Goal: Task Accomplishment & Management: Manage account settings

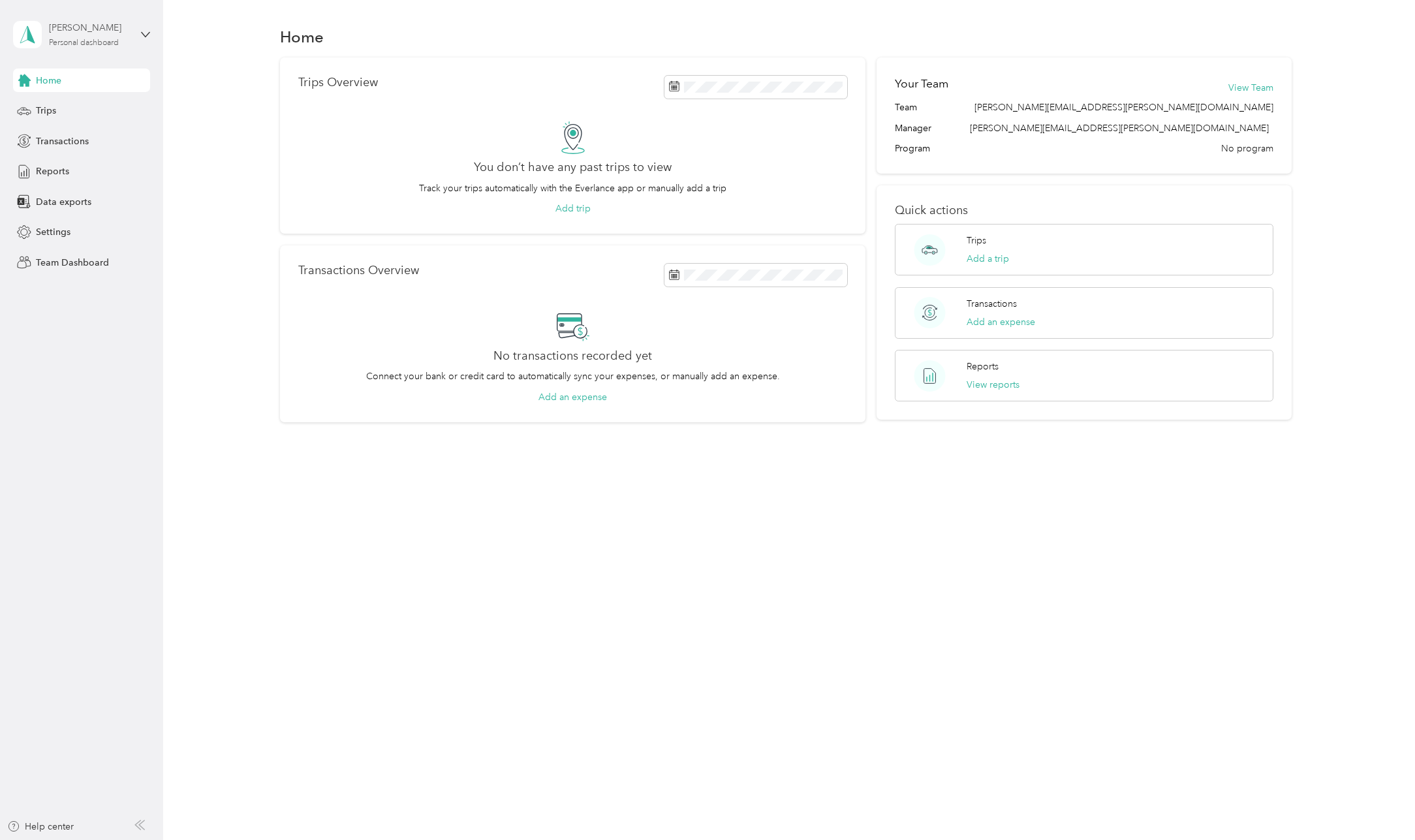
click at [121, 26] on div "[PERSON_NAME]" at bounding box center [90, 28] width 82 height 14
click at [102, 98] on div "Team dashboard" at bounding box center [223, 106] width 404 height 23
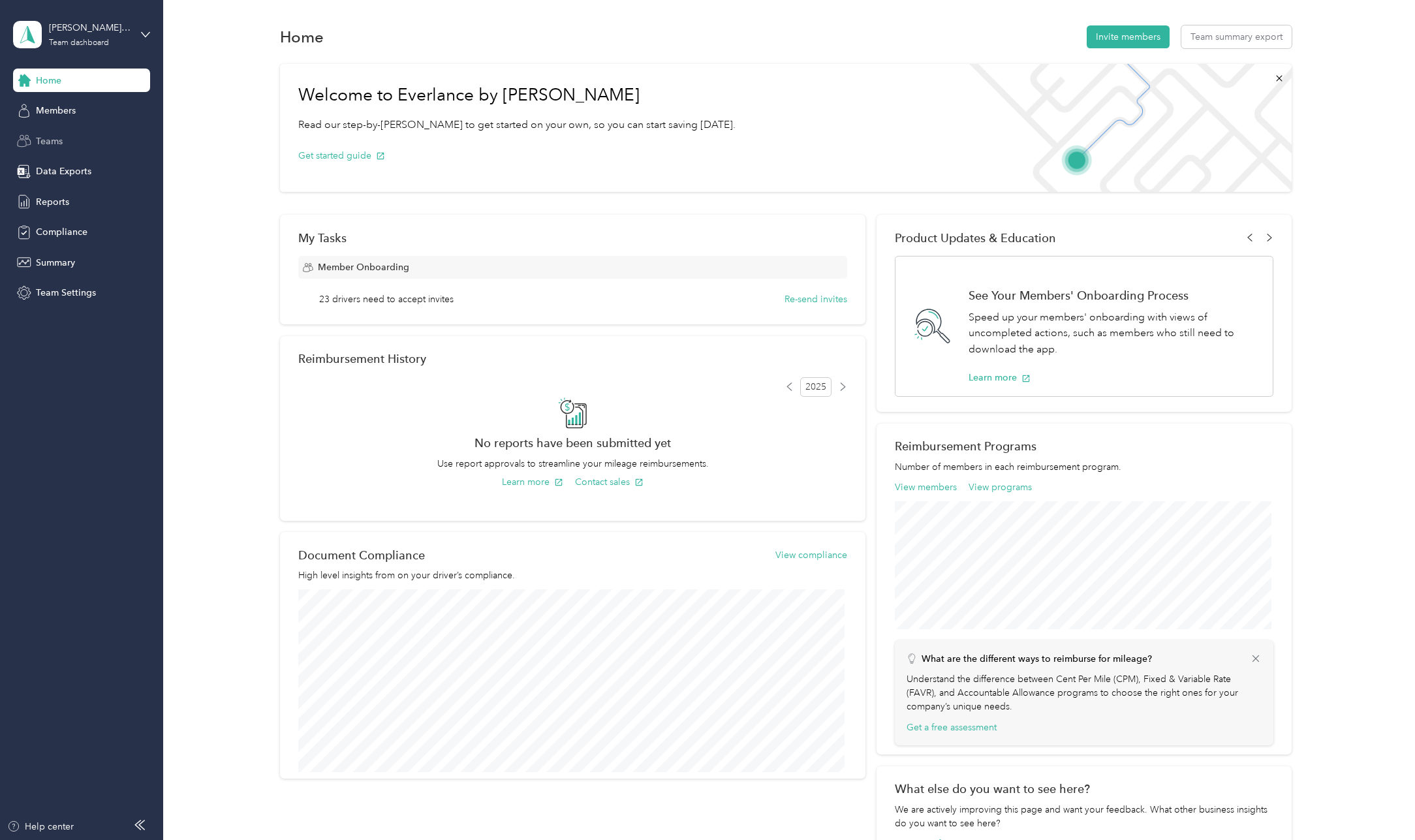
click at [53, 138] on span "Teams" at bounding box center [48, 141] width 27 height 14
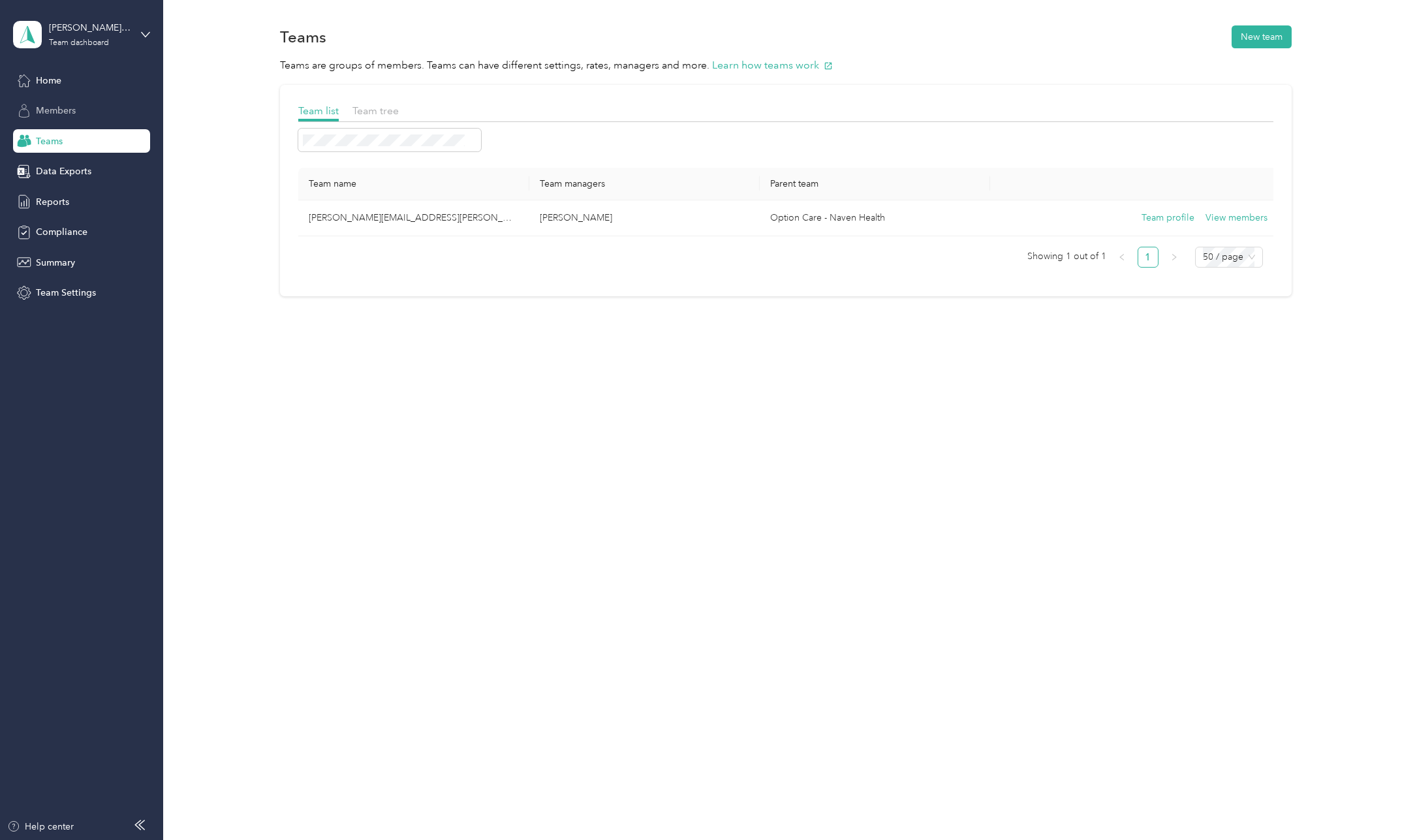
click at [60, 105] on span "Members" at bounding box center [55, 111] width 40 height 14
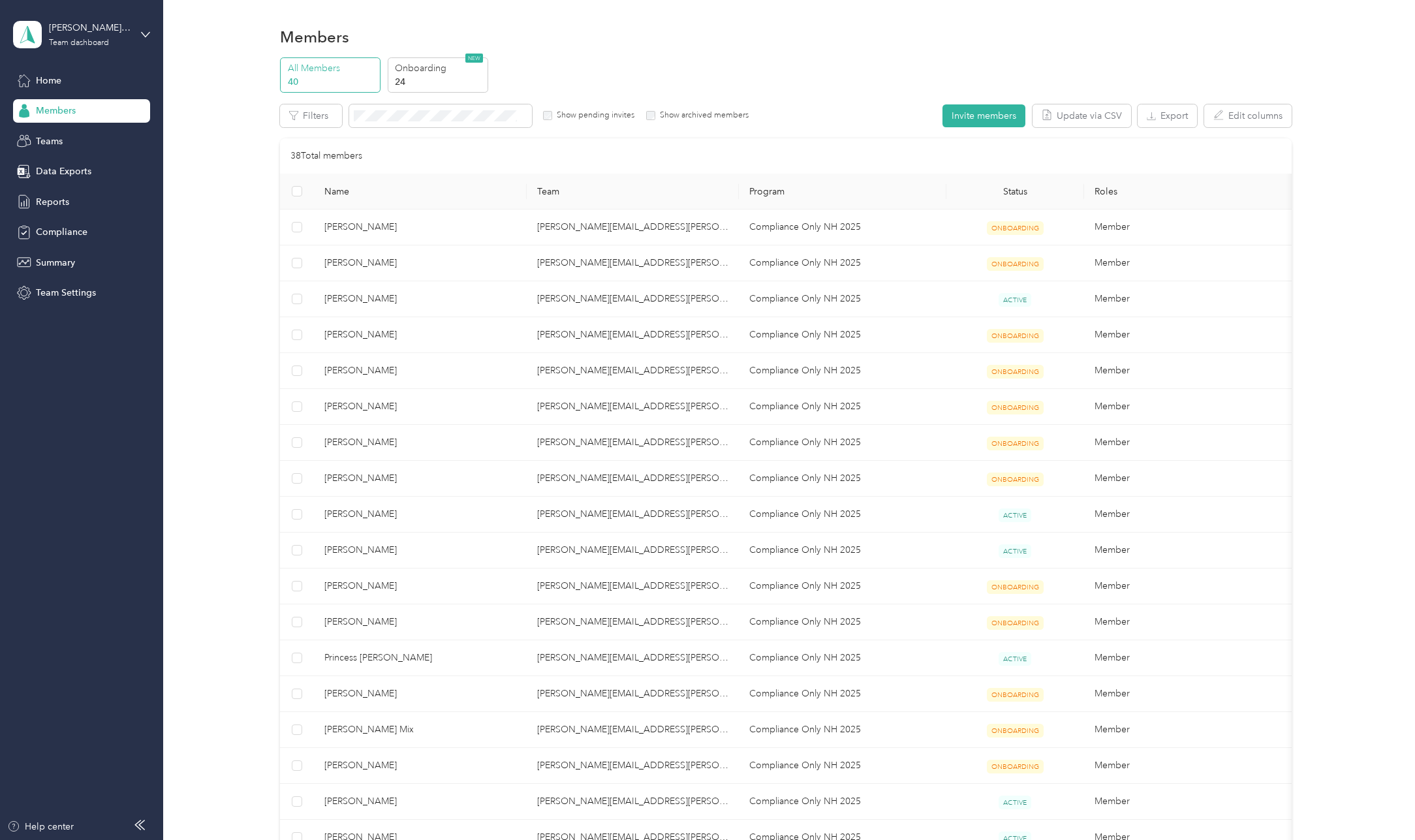
click at [1022, 195] on th "Status" at bounding box center [1016, 192] width 138 height 36
click at [1016, 187] on th "Status" at bounding box center [1016, 192] width 138 height 36
click at [411, 82] on p "24" at bounding box center [440, 82] width 89 height 14
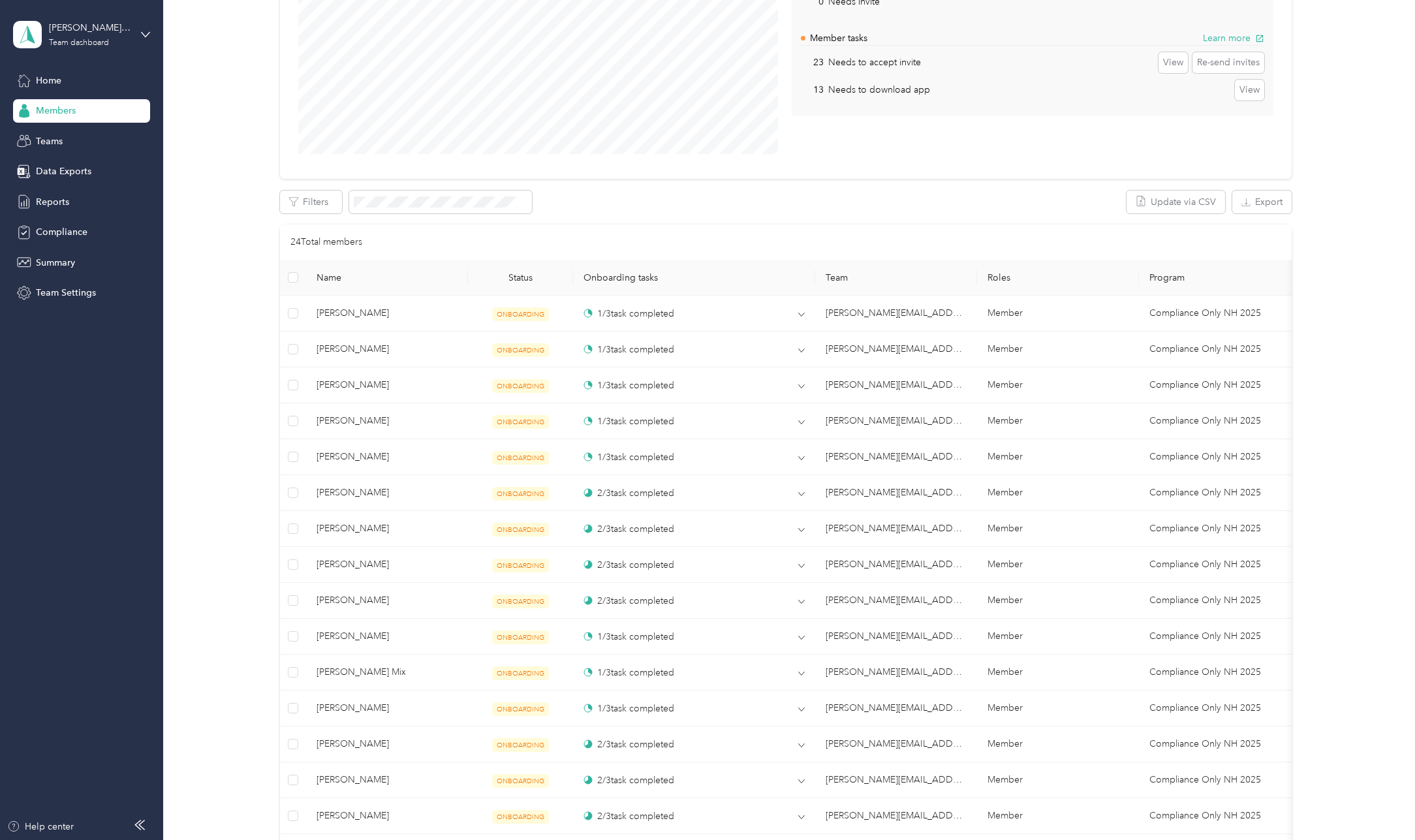
scroll to position [261, 0]
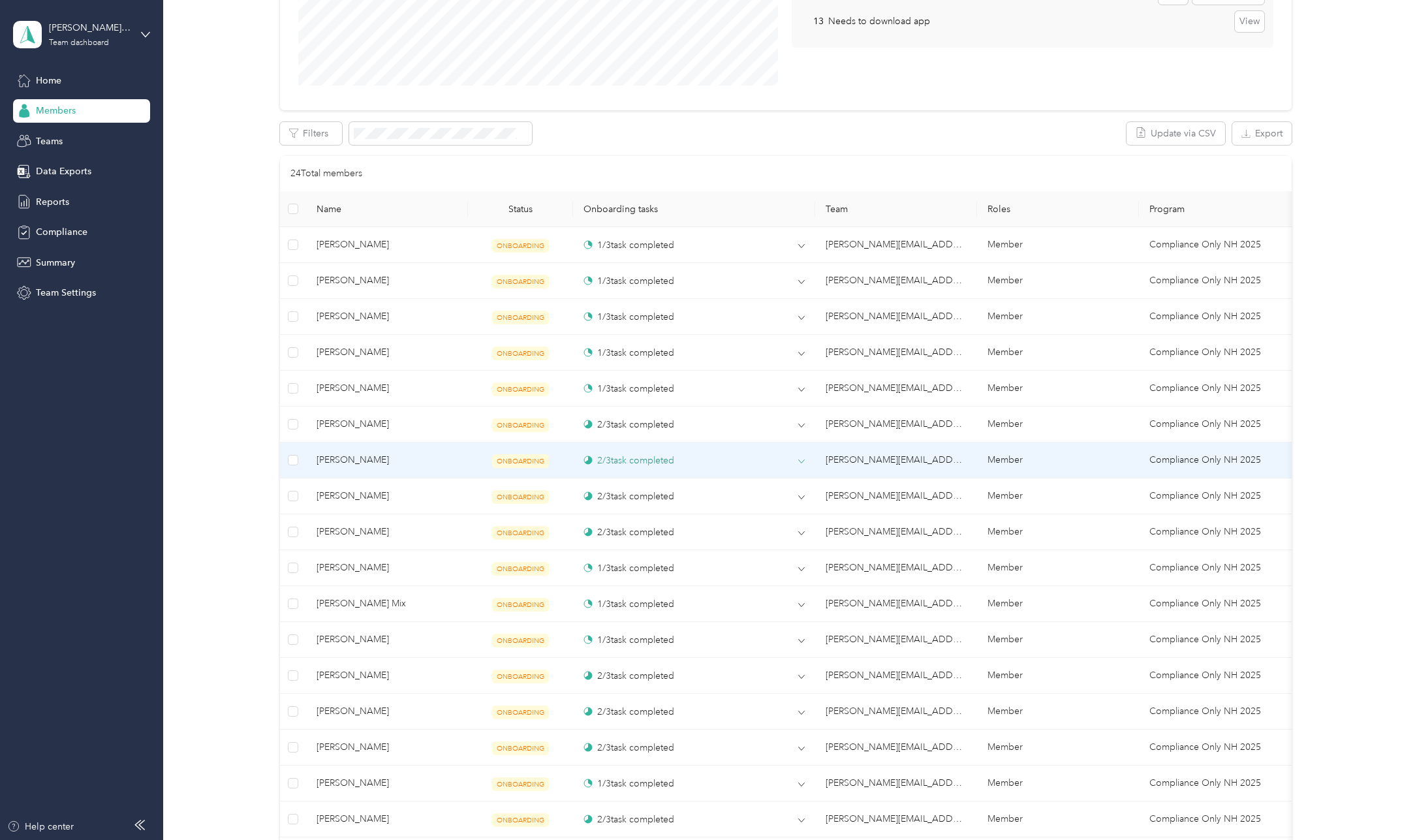
click at [805, 459] on icon at bounding box center [801, 462] width 7 height 7
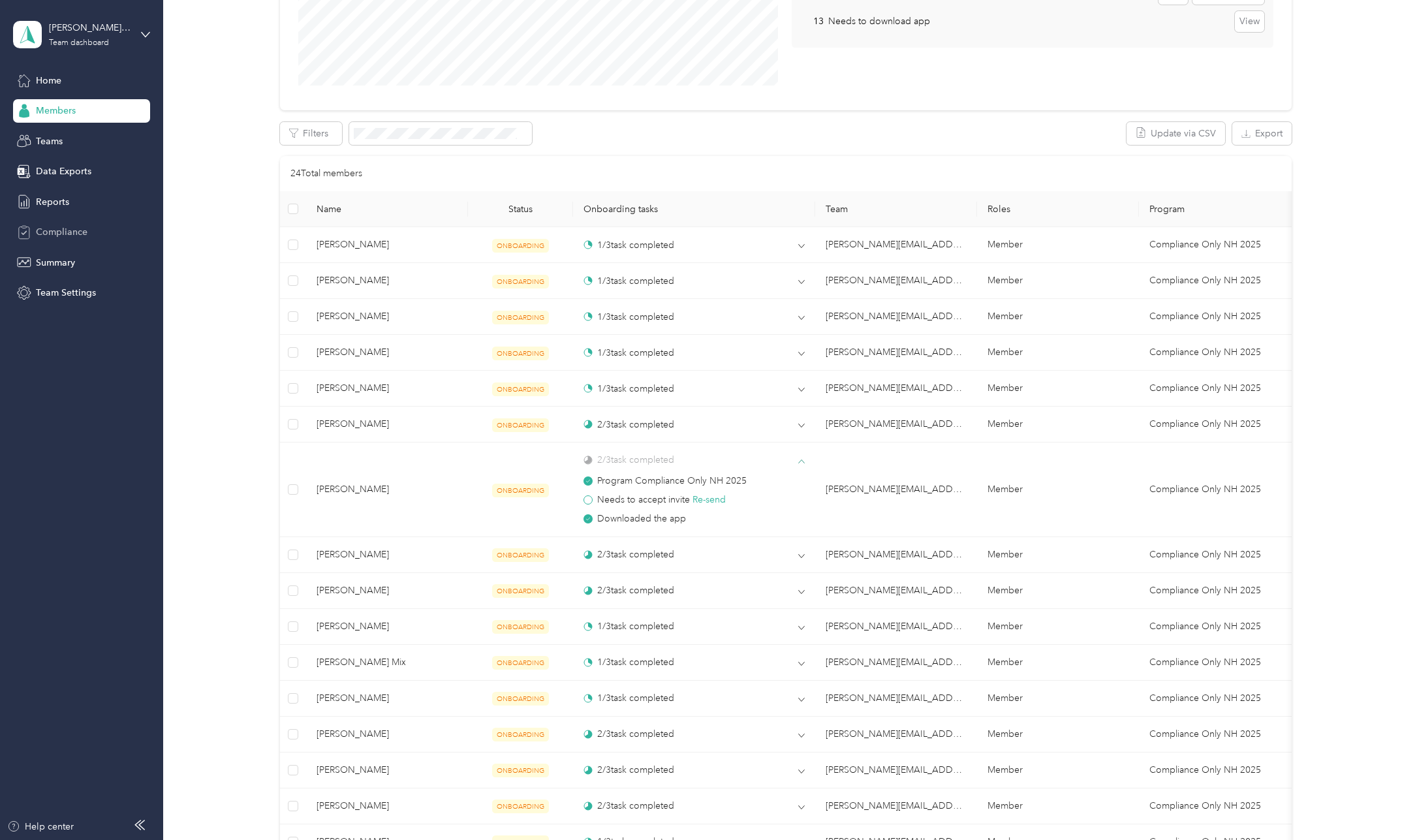
click at [58, 240] on div "Compliance" at bounding box center [81, 232] width 137 height 24
